Goal: Information Seeking & Learning: Learn about a topic

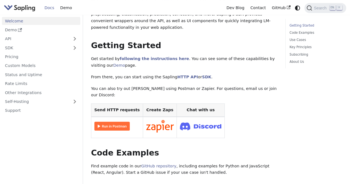
scroll to position [111, 0]
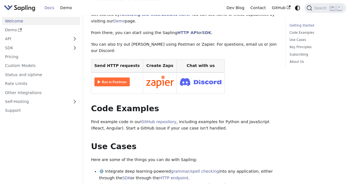
click at [116, 77] on img at bounding box center [111, 81] width 35 height 9
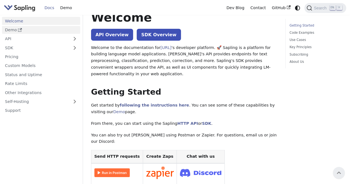
scroll to position [0, 0]
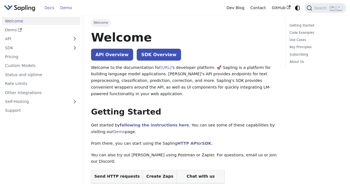
click at [60, 6] on link "Demo" at bounding box center [66, 8] width 18 height 9
